Goal: Navigation & Orientation: Understand site structure

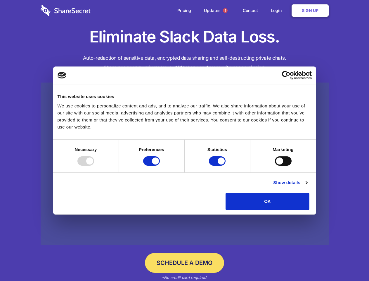
click at [94, 166] on div at bounding box center [86, 160] width 17 height 9
click at [160, 166] on input "Preferences" at bounding box center [151, 160] width 17 height 9
checkbox input "false"
click at [218, 166] on input "Statistics" at bounding box center [217, 160] width 17 height 9
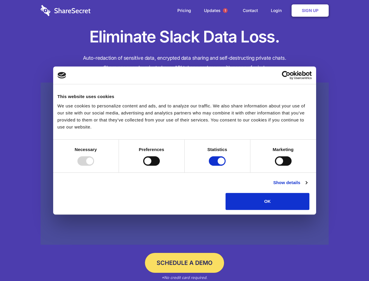
checkbox input "false"
click at [275, 166] on input "Marketing" at bounding box center [283, 160] width 17 height 9
checkbox input "true"
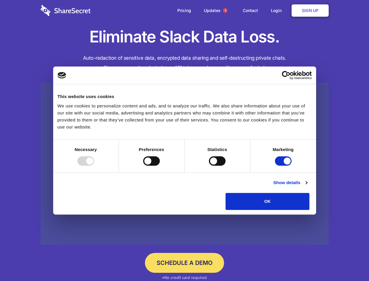
click at [307, 186] on link "Show details" at bounding box center [290, 182] width 34 height 7
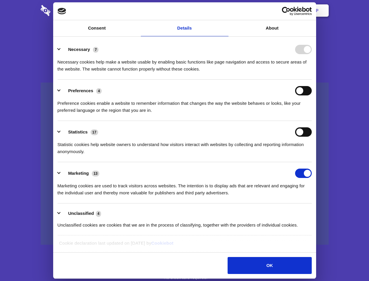
click at [312, 73] on div "Necessary cookies help make a website usable by enabling basic functions like p…" at bounding box center [185, 63] width 254 height 18
